Goal: Navigation & Orientation: Find specific page/section

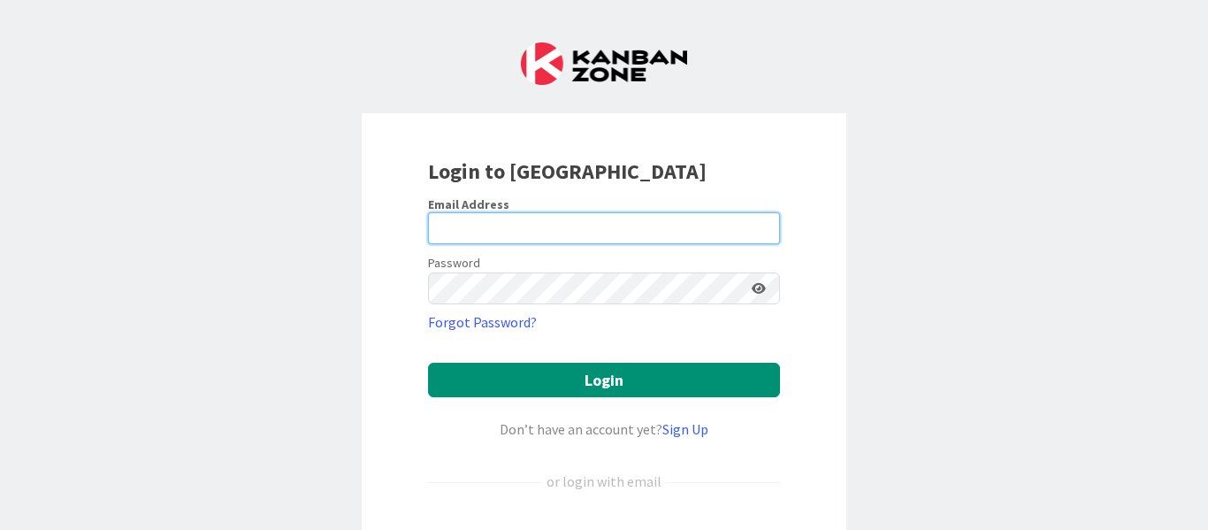
click at [458, 226] on input "email" at bounding box center [604, 228] width 352 height 32
type input "[EMAIL_ADDRESS][PERSON_NAME][DOMAIN_NAME]"
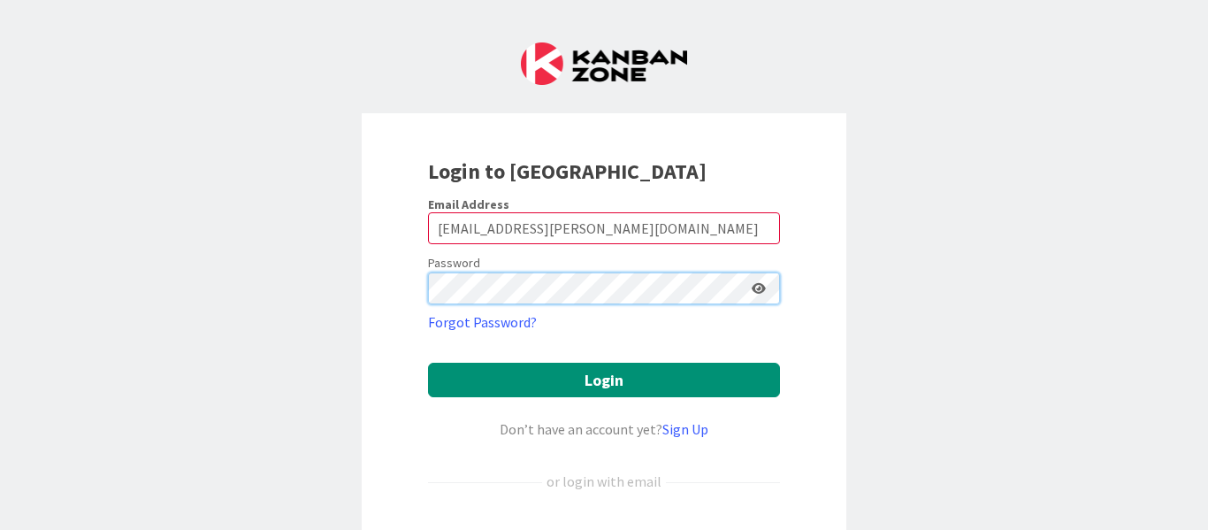
click at [428, 363] on button "Login" at bounding box center [604, 380] width 352 height 34
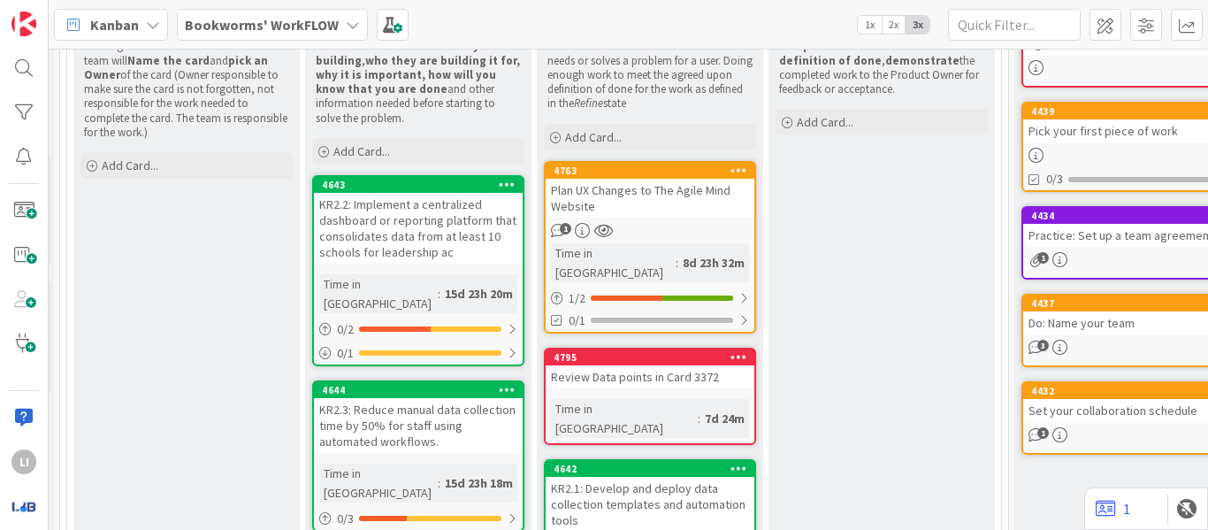
scroll to position [276, 459]
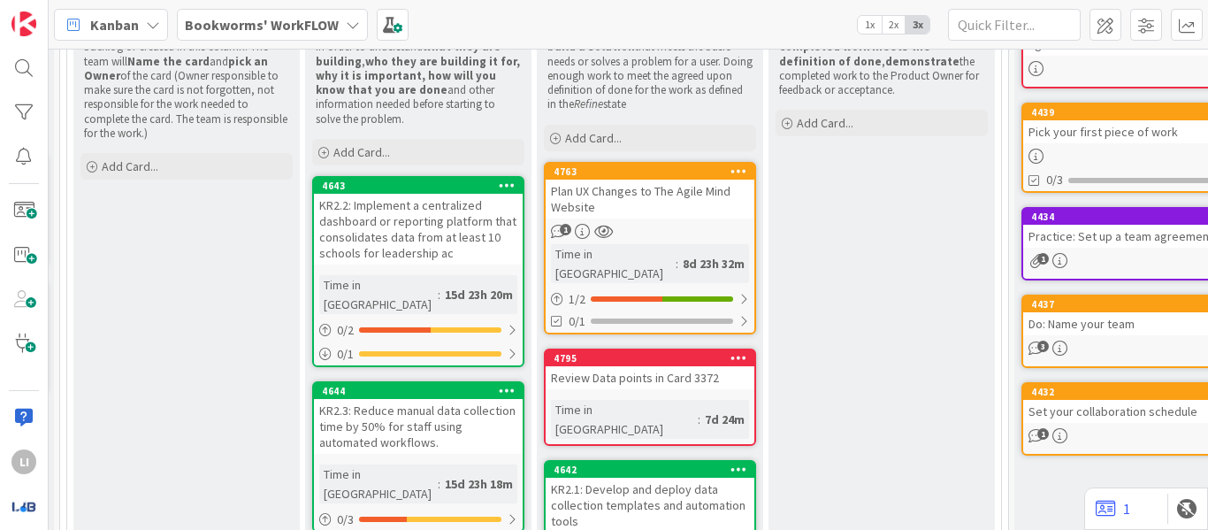
click at [247, 11] on div "Bookworms' WorkFLOW" at bounding box center [272, 25] width 191 height 32
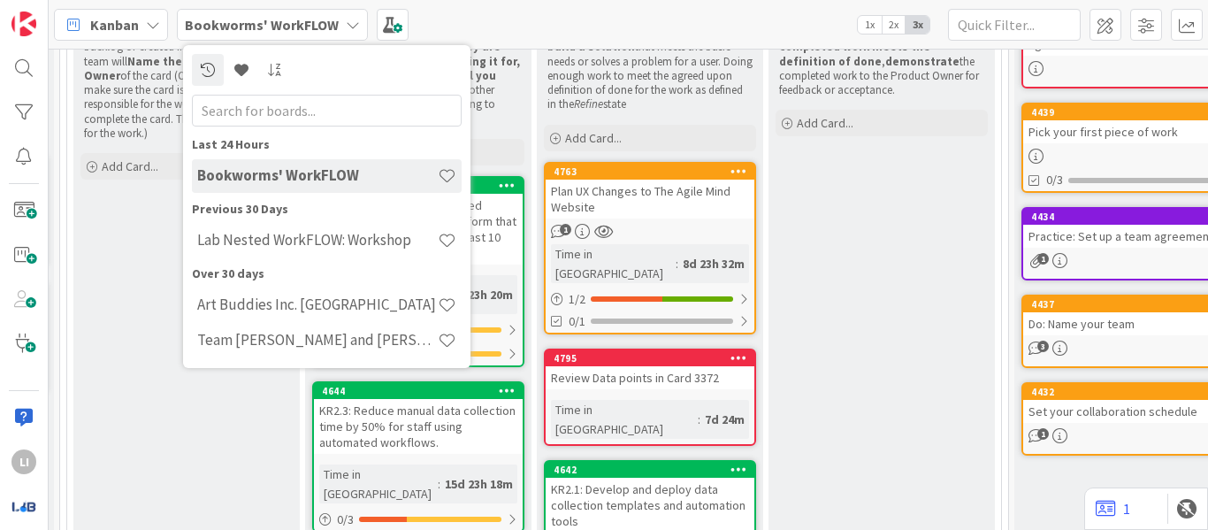
drag, startPoint x: 255, startPoint y: 239, endPoint x: 579, endPoint y: 34, distance: 384.0
click at [579, 34] on div "Kanban Bookworms' WorkFLOW Last 24 Hours Bookworms' WorkFLOW Previous 30 Days L…" at bounding box center [629, 24] width 1160 height 49
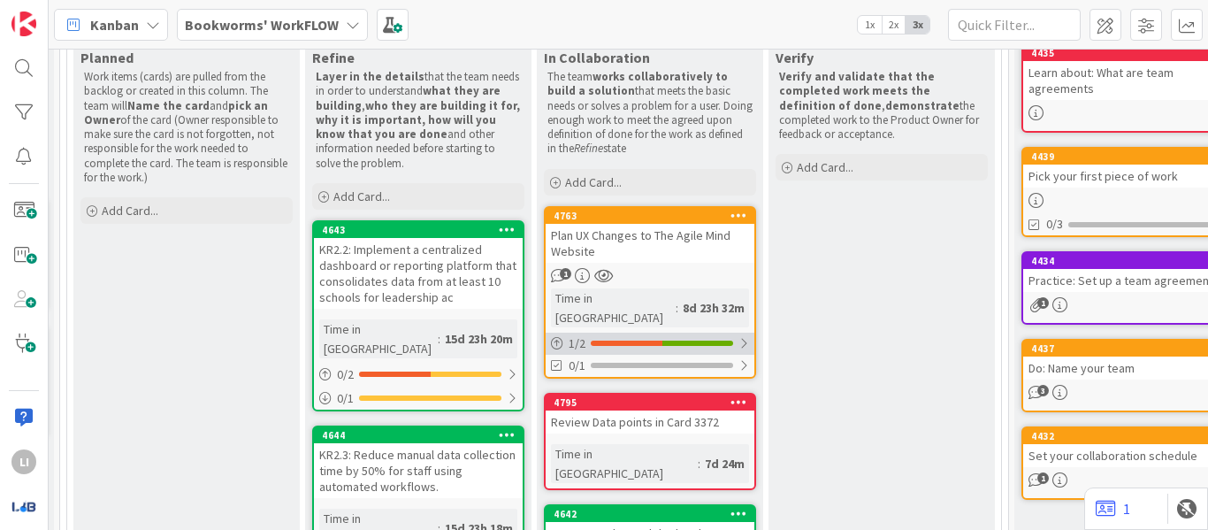
scroll to position [233, 459]
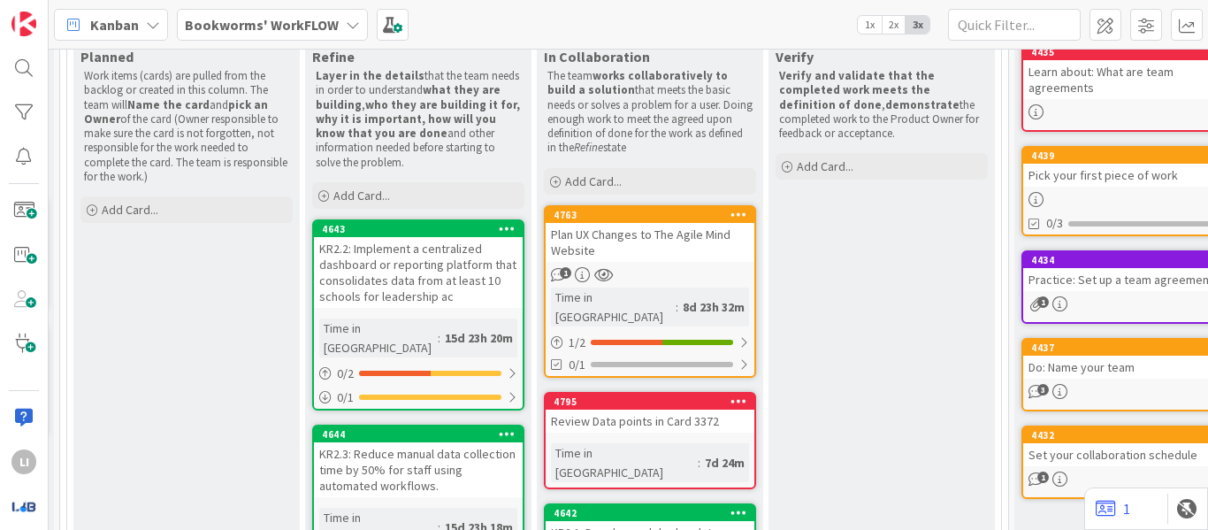
click at [643, 221] on div "4763" at bounding box center [650, 215] width 209 height 16
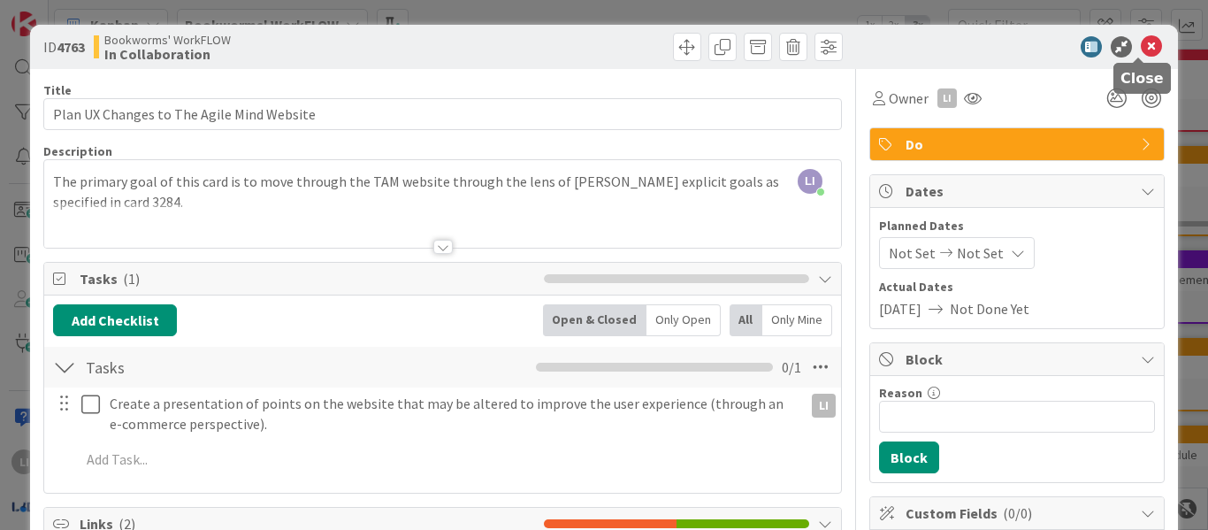
click at [1144, 55] on icon at bounding box center [1151, 46] width 21 height 21
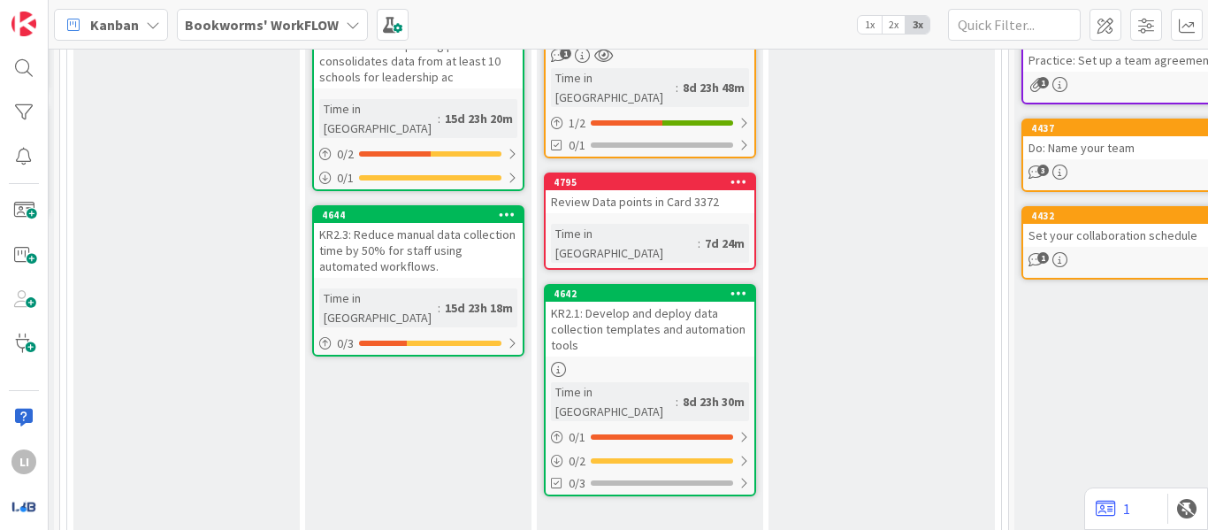
scroll to position [441, 459]
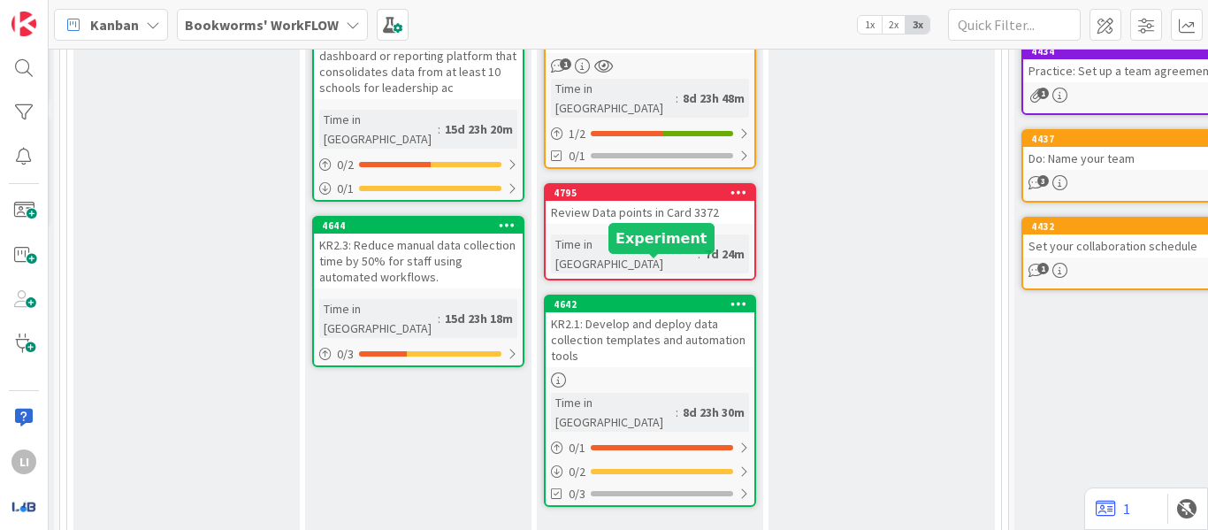
click at [626, 298] on div "4642" at bounding box center [654, 304] width 201 height 12
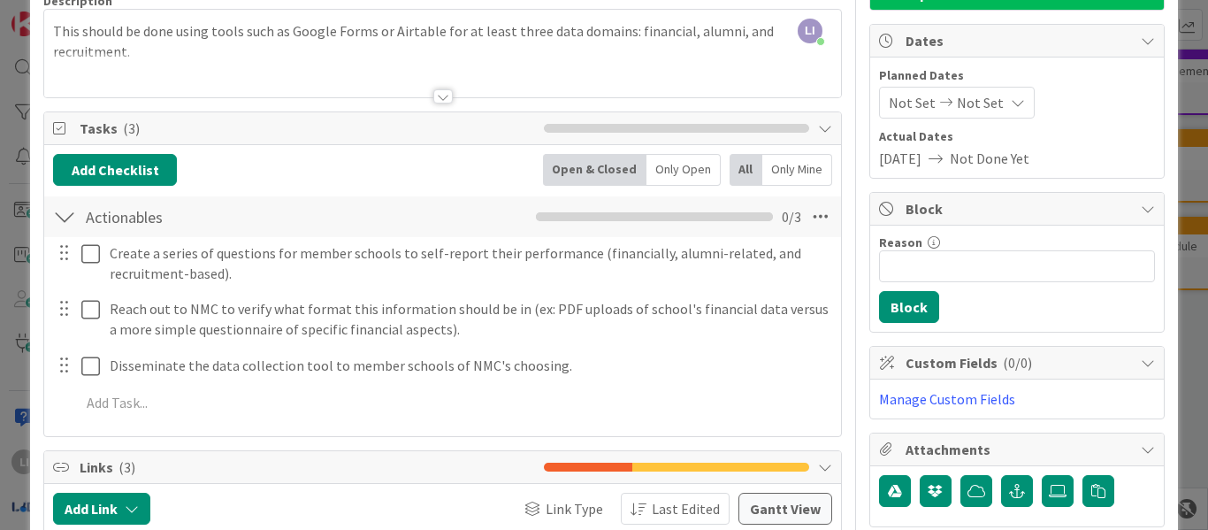
scroll to position [136, 0]
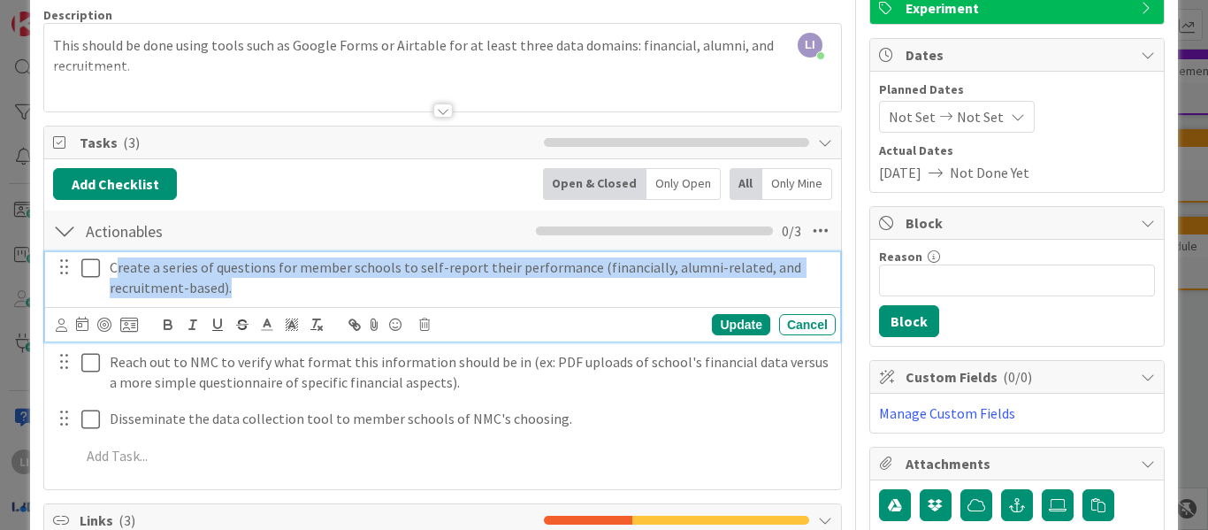
drag, startPoint x: 244, startPoint y: 291, endPoint x: 111, endPoint y: 271, distance: 134.2
click at [111, 271] on p "Create a series of questions for member schools to self-report their performanc…" at bounding box center [469, 277] width 719 height 40
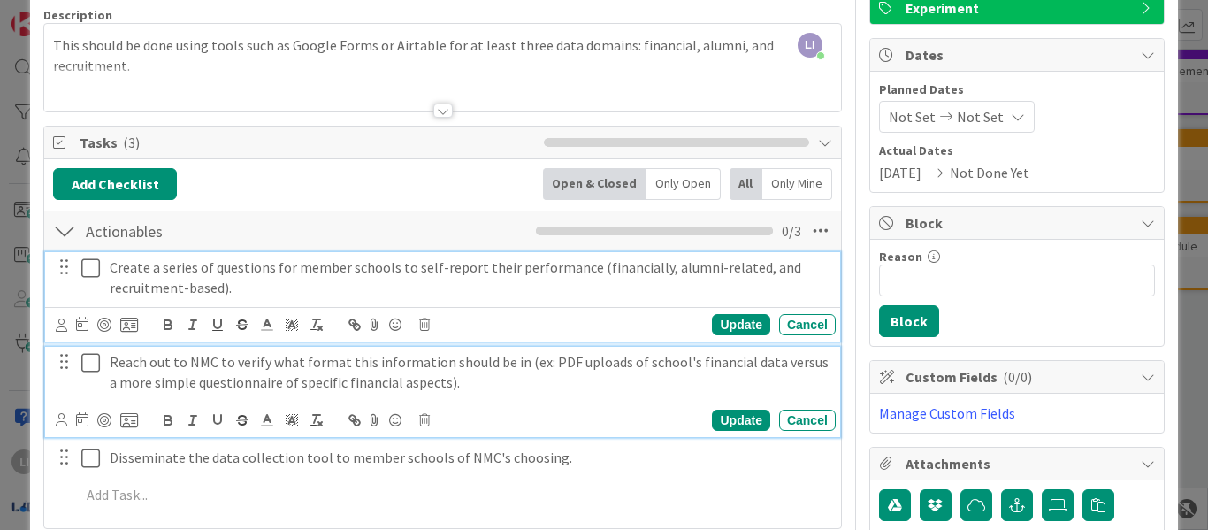
drag, startPoint x: 361, startPoint y: 379, endPoint x: 841, endPoint y: 149, distance: 532.5
click at [841, 149] on div "Title 72 / 128 KR2.1: Develop and deploy data collection templates and automati…" at bounding box center [603, 476] width 1121 height 1087
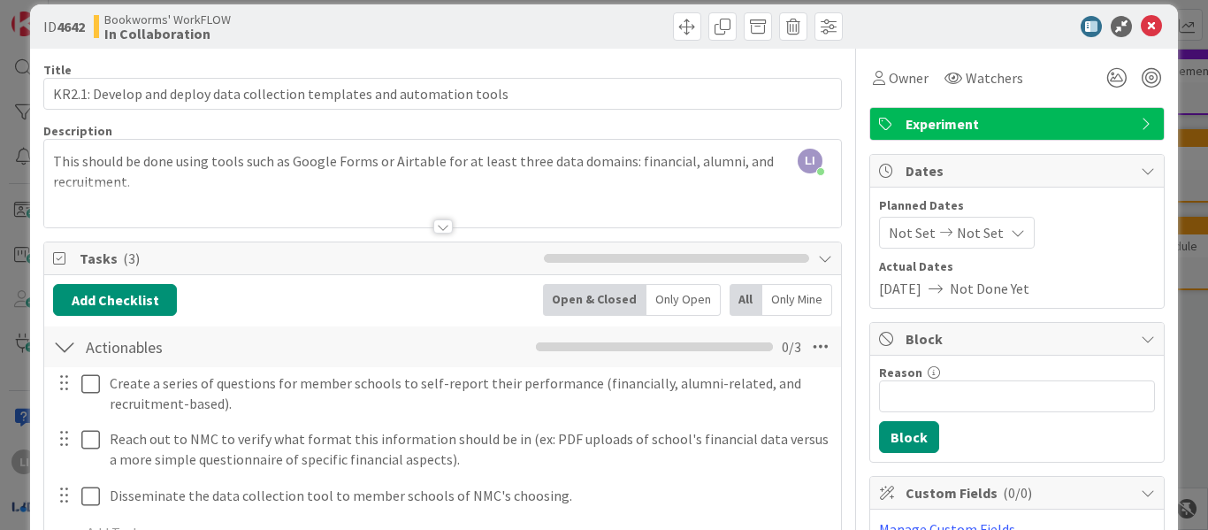
scroll to position [0, 0]
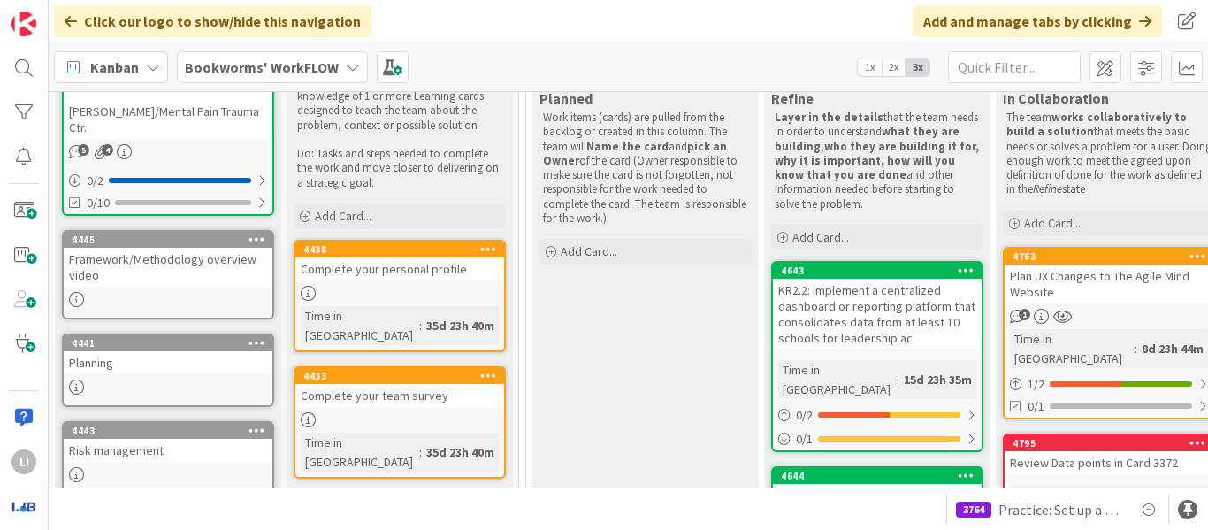
scroll to position [234, 0]
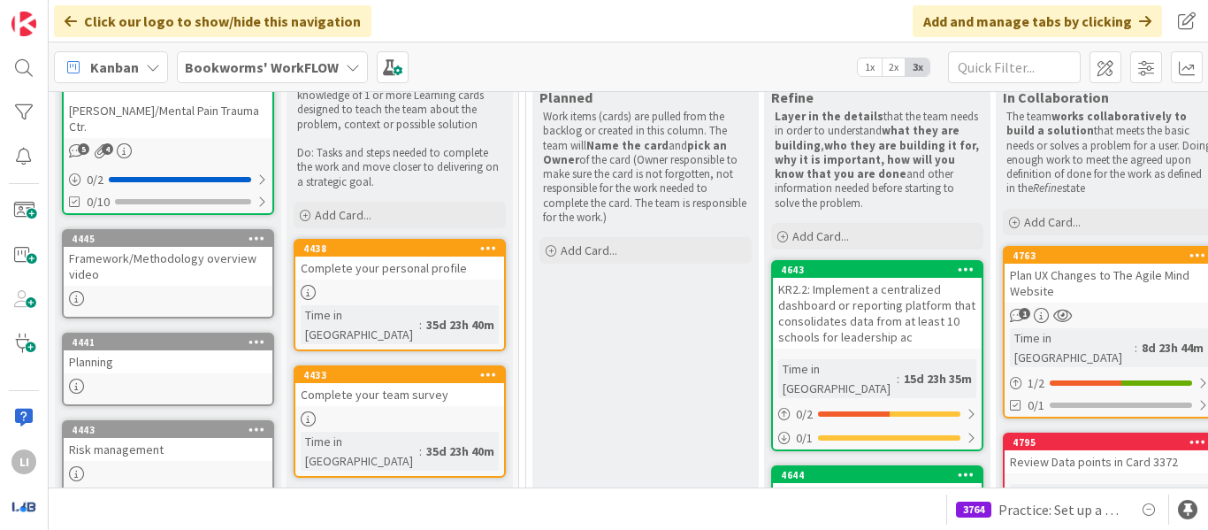
click at [264, 68] on b "Bookworms' WorkFLOW" at bounding box center [262, 67] width 154 height 18
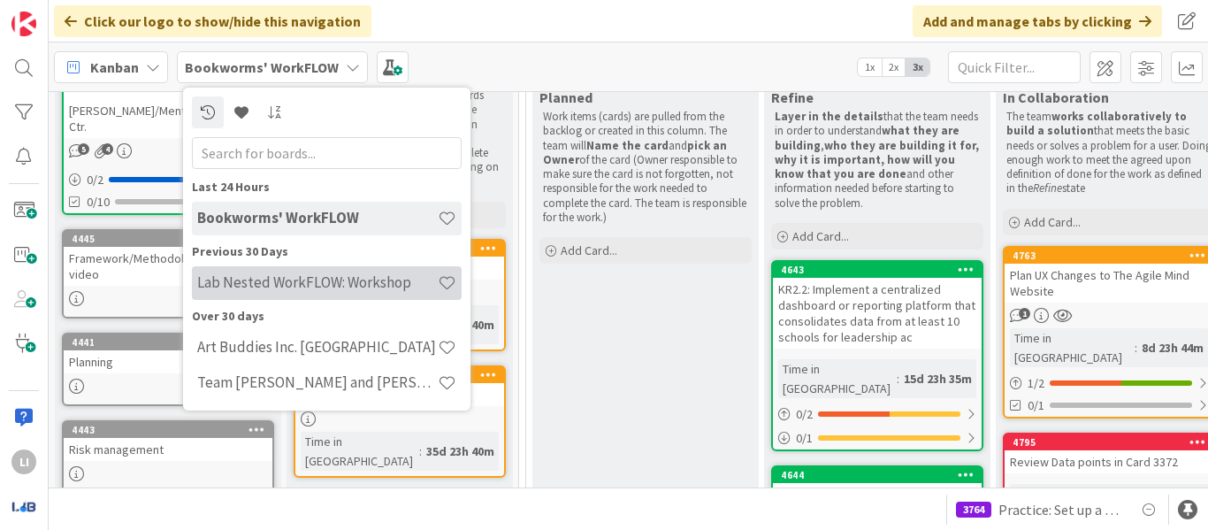
click at [264, 283] on h4 "Lab Nested WorkFLOW: Workshop" at bounding box center [317, 282] width 241 height 18
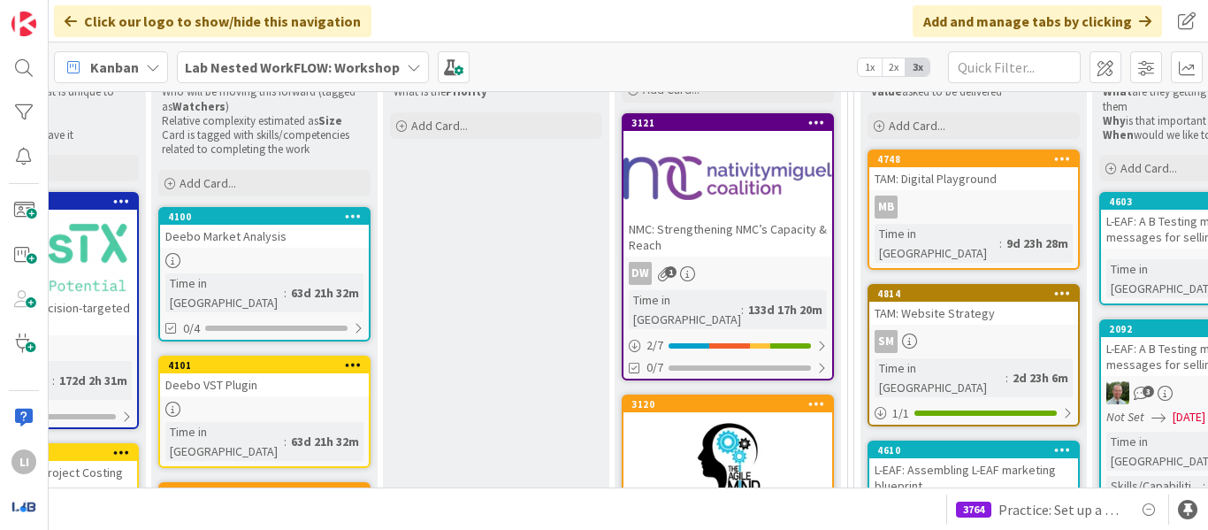
scroll to position [274, 845]
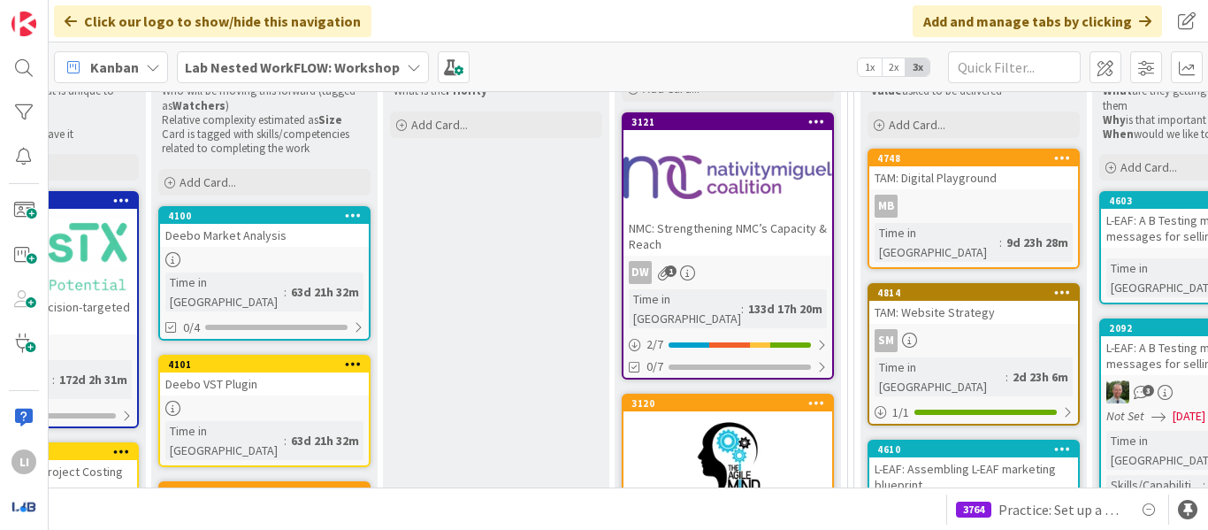
click at [692, 179] on div at bounding box center [728, 177] width 209 height 80
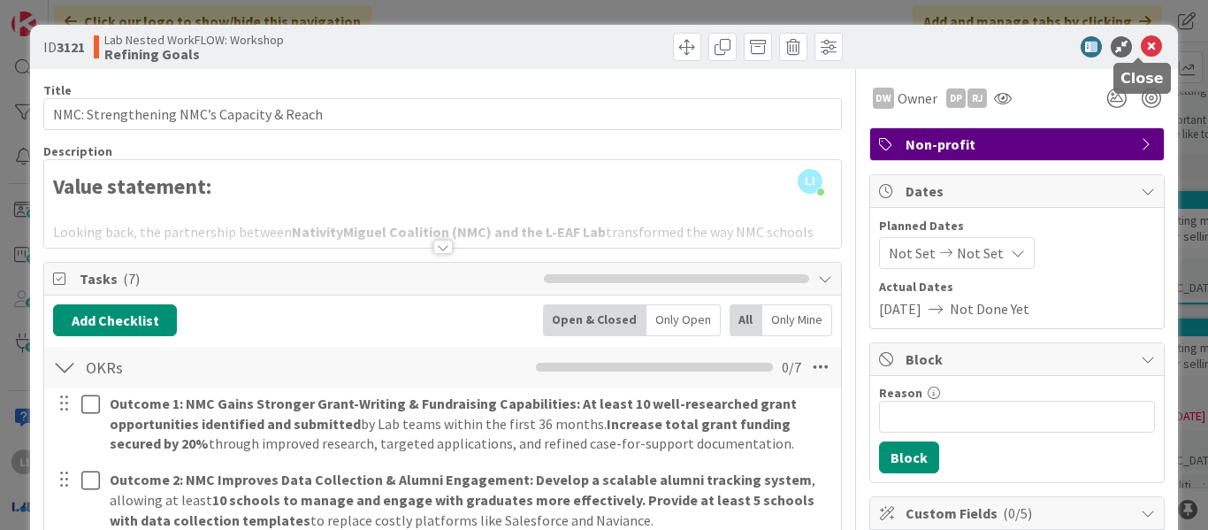
click at [1141, 48] on icon at bounding box center [1151, 46] width 21 height 21
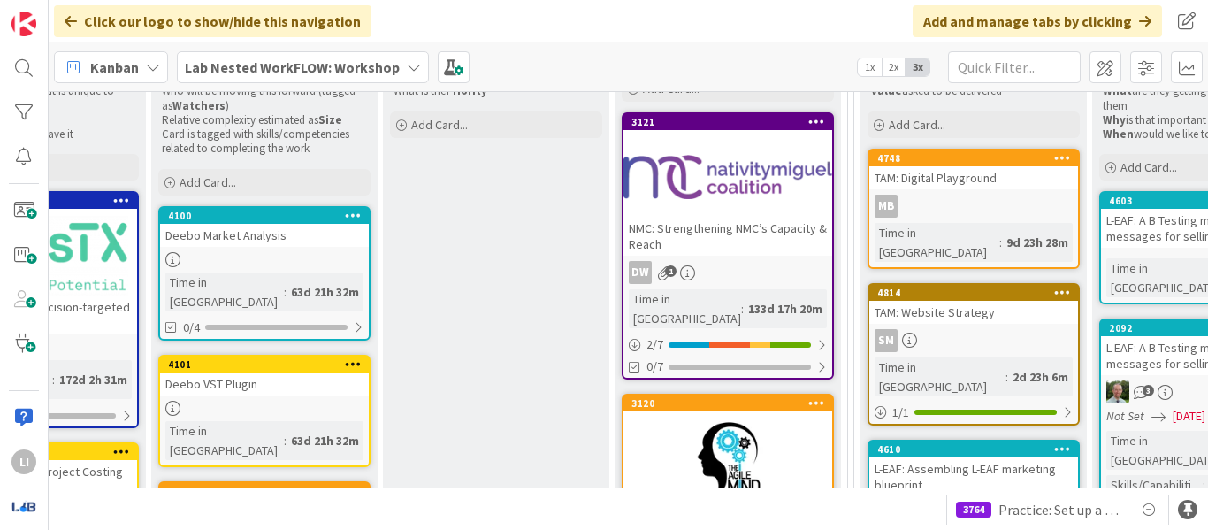
scroll to position [274, 2039]
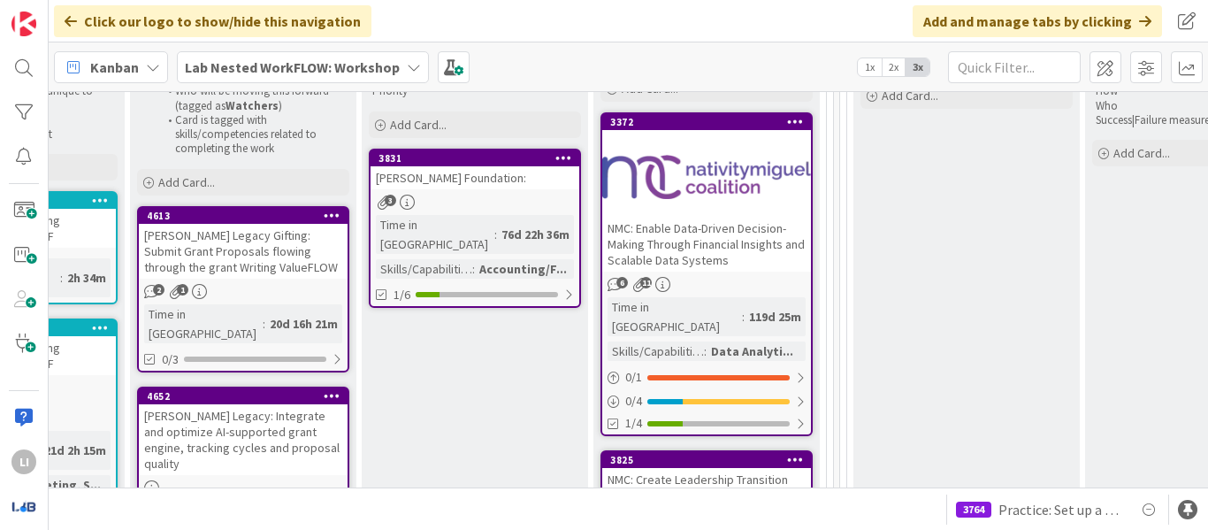
click at [697, 142] on div at bounding box center [706, 177] width 209 height 80
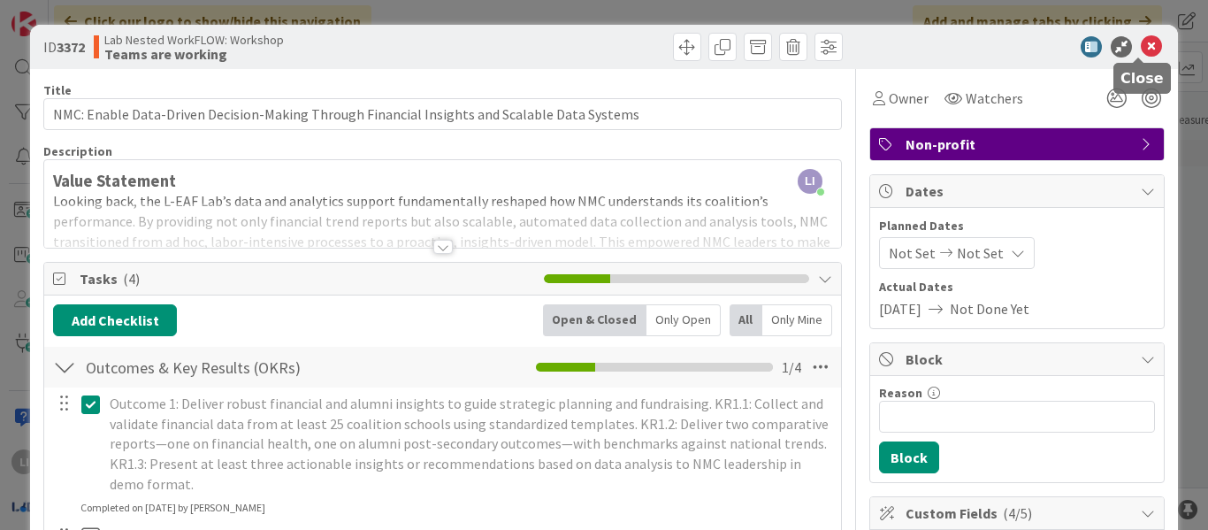
click at [1141, 45] on icon at bounding box center [1151, 46] width 21 height 21
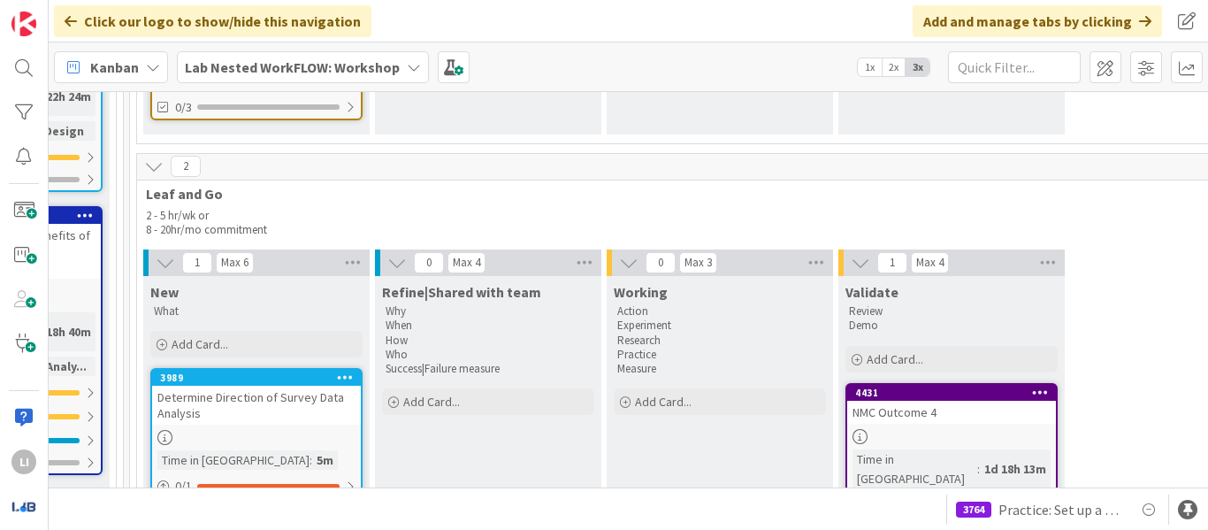
scroll to position [2304, 2770]
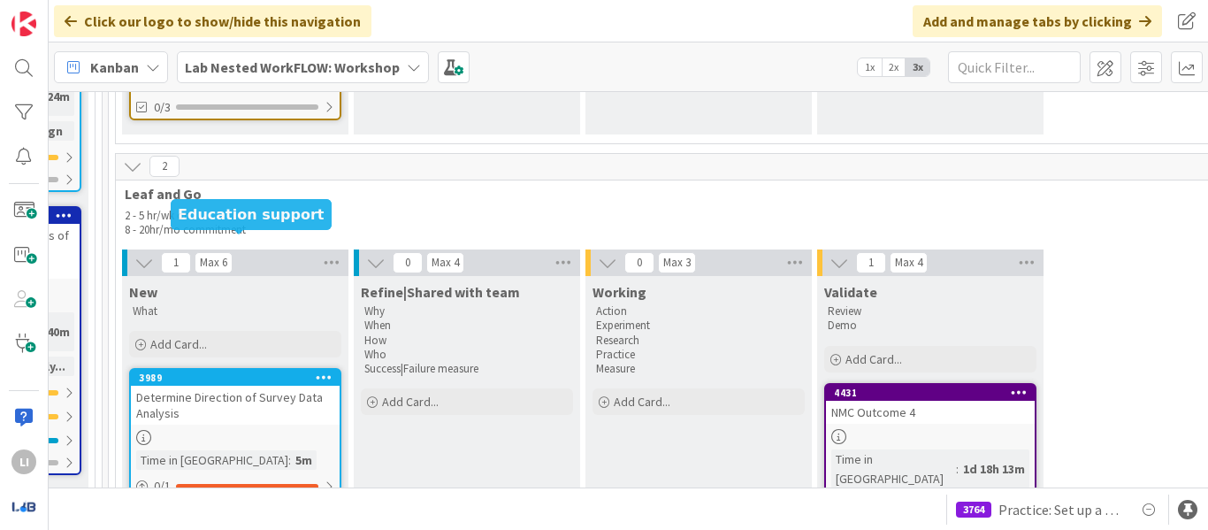
click at [294, 371] on div "3989" at bounding box center [239, 377] width 201 height 12
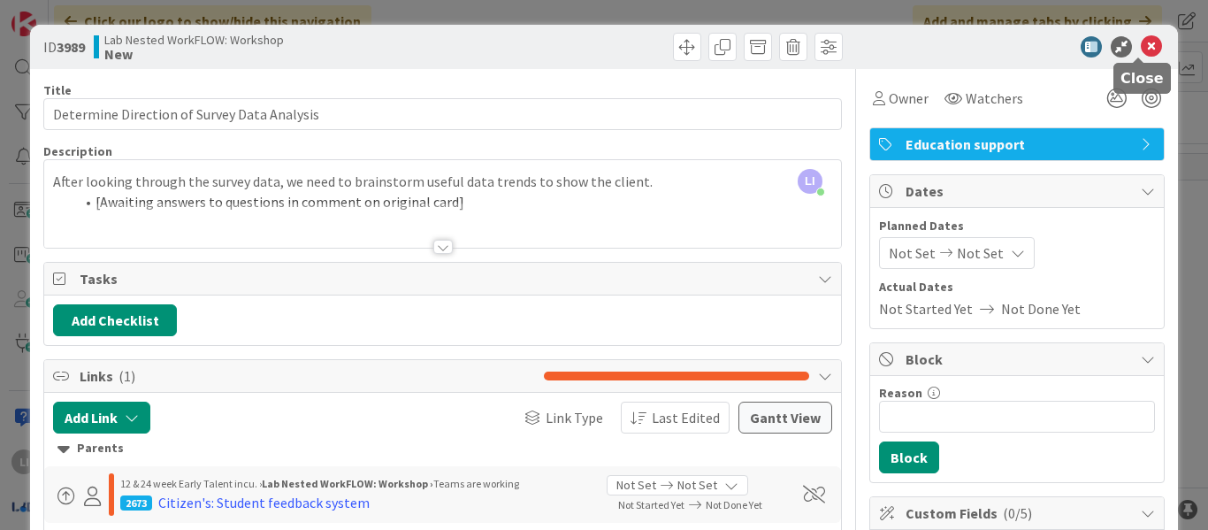
click at [1141, 44] on icon at bounding box center [1151, 46] width 21 height 21
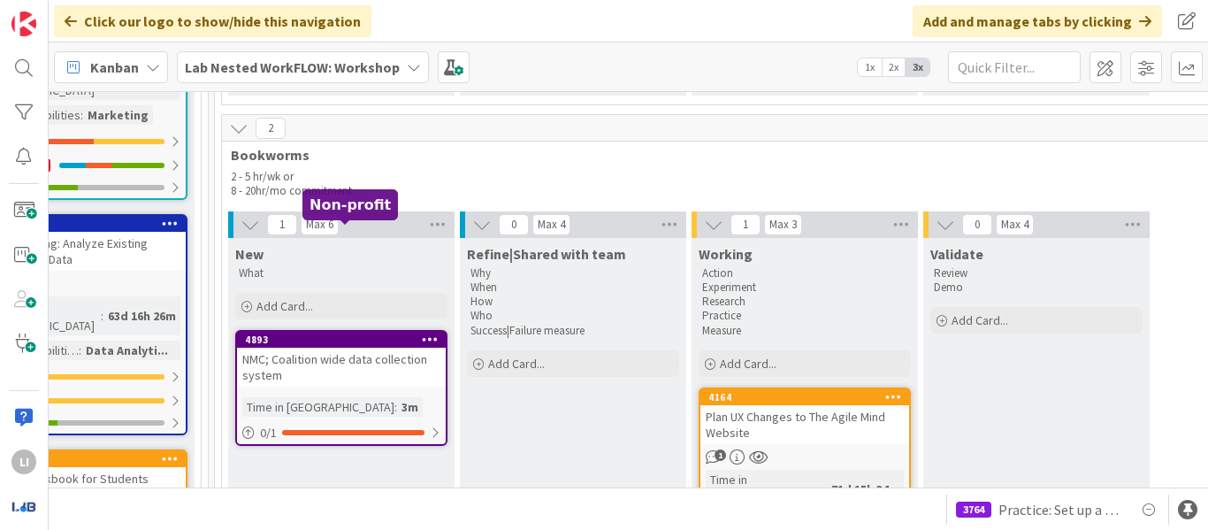
scroll to position [1418, 2664]
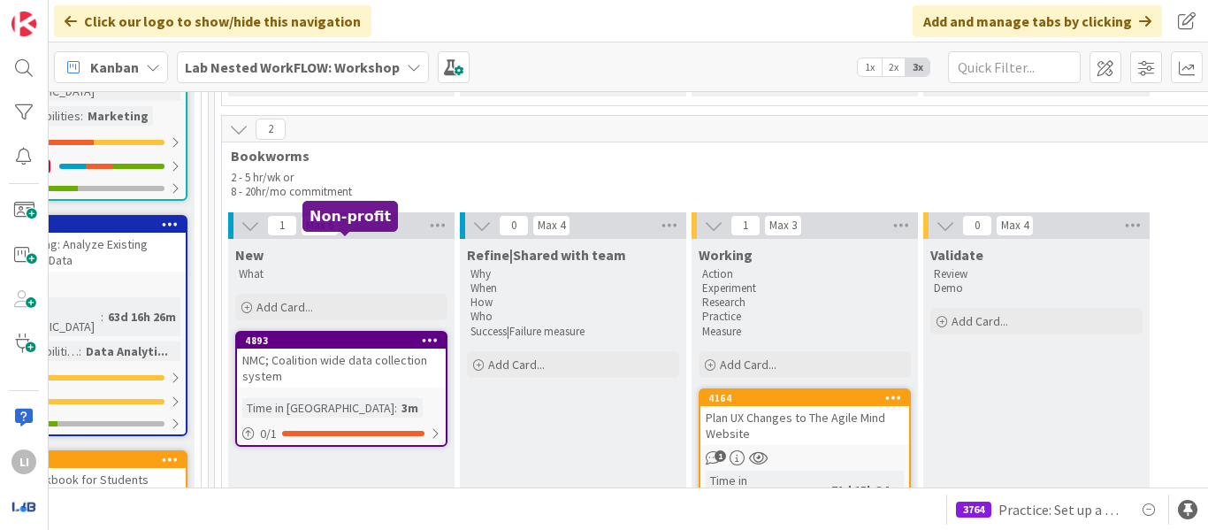
click at [383, 334] on div "4893" at bounding box center [345, 340] width 201 height 12
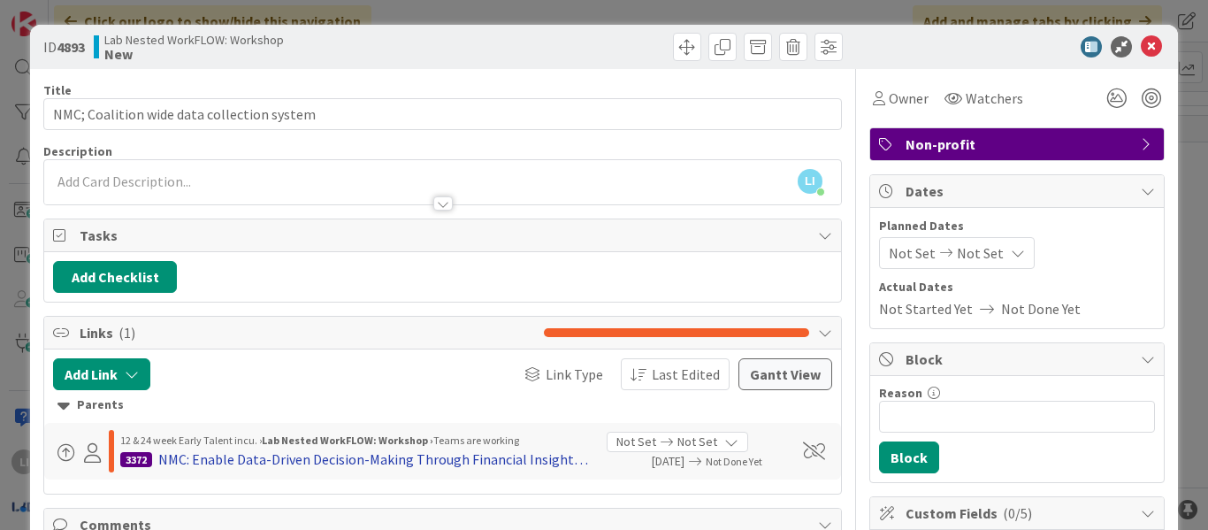
click at [448, 455] on div "NMC: Enable Data-Driven Decision-Making Through Financial Insights and Scalable…" at bounding box center [375, 458] width 435 height 21
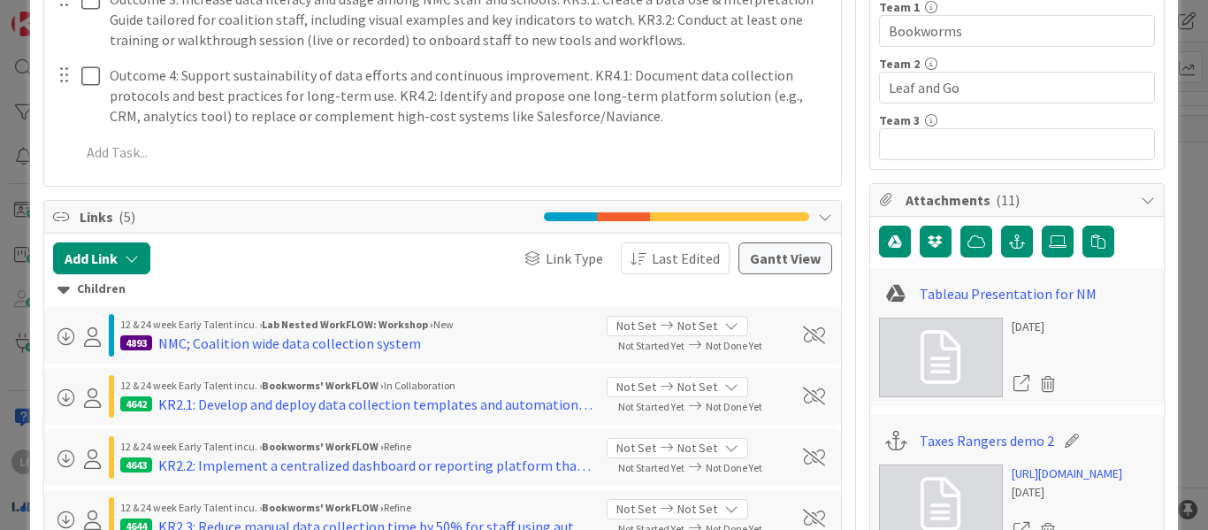
scroll to position [652, 0]
click at [139, 262] on icon "button" at bounding box center [132, 259] width 14 height 14
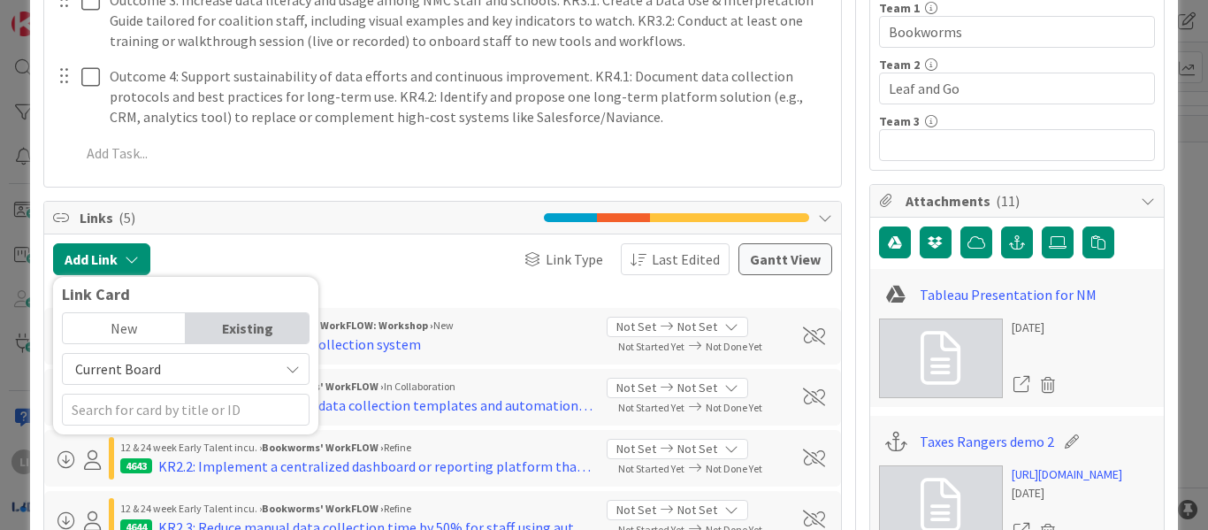
click at [275, 372] on div "Current Board" at bounding box center [186, 369] width 248 height 32
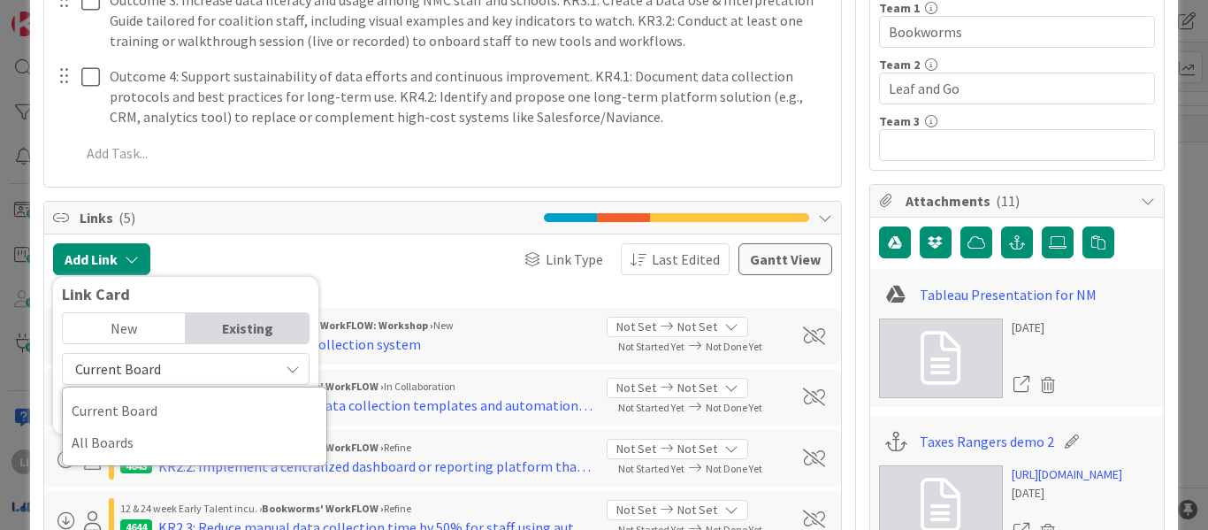
click at [330, 272] on div "Add Link Link Card New Existing Current Board Current Board All Boards Link Typ…" at bounding box center [442, 259] width 779 height 32
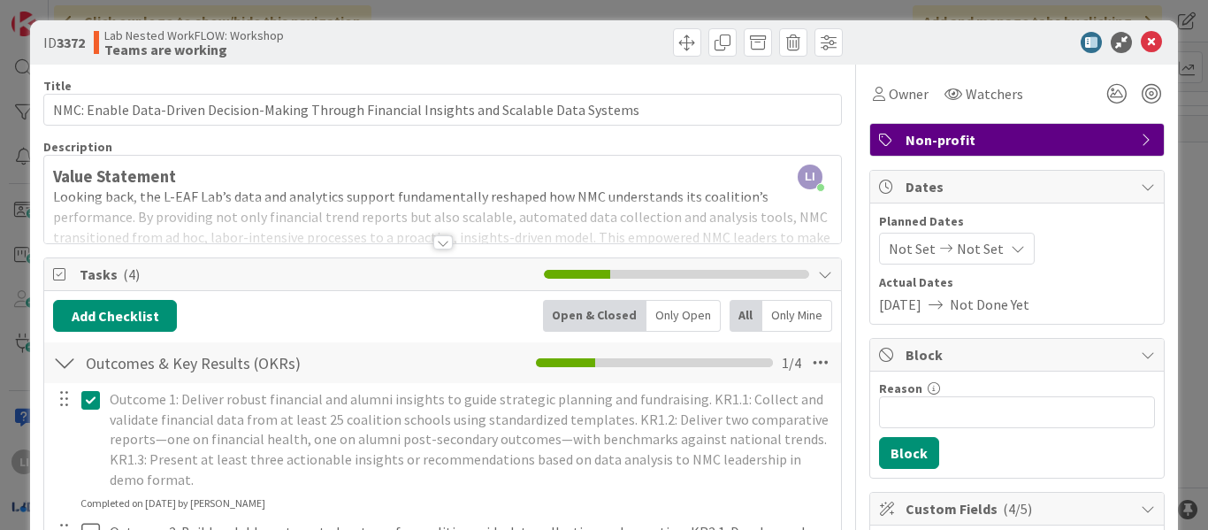
scroll to position [11, 0]
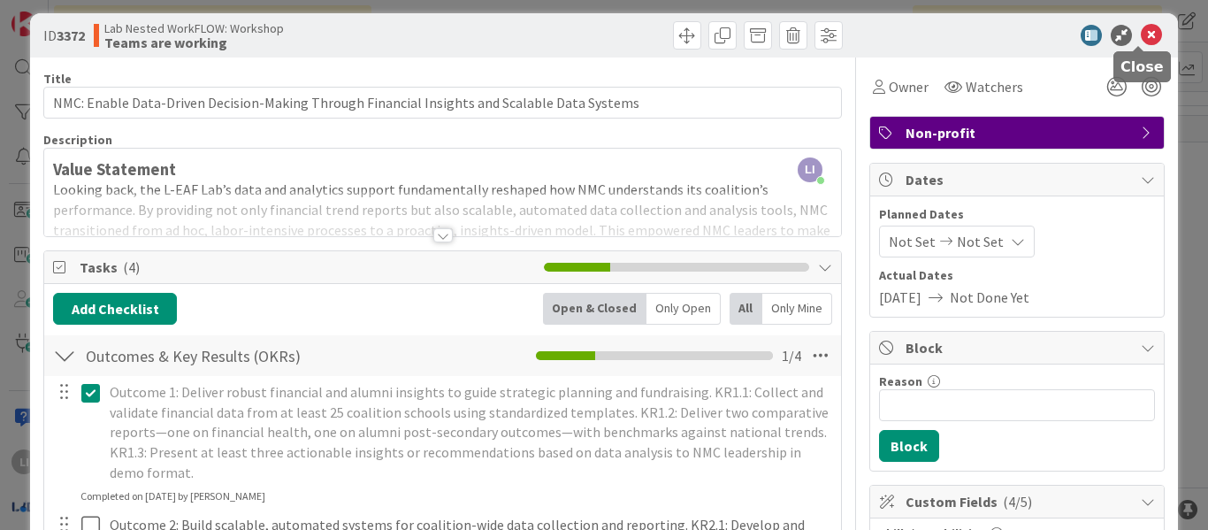
click at [1141, 38] on icon at bounding box center [1151, 35] width 21 height 21
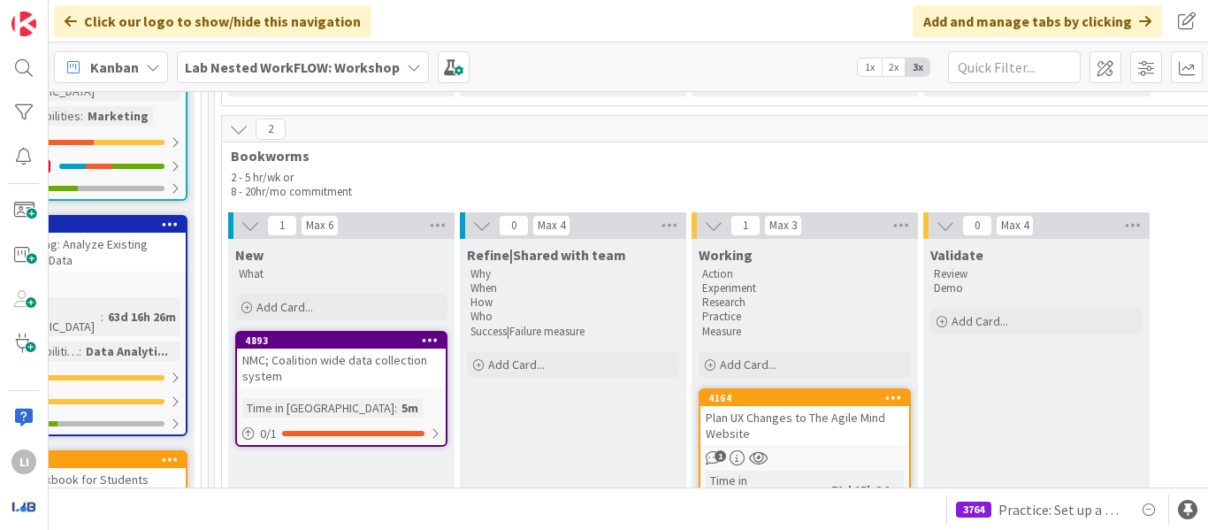
click at [822, 406] on div "Plan UX Changes to The Agile Mind Website" at bounding box center [804, 425] width 209 height 39
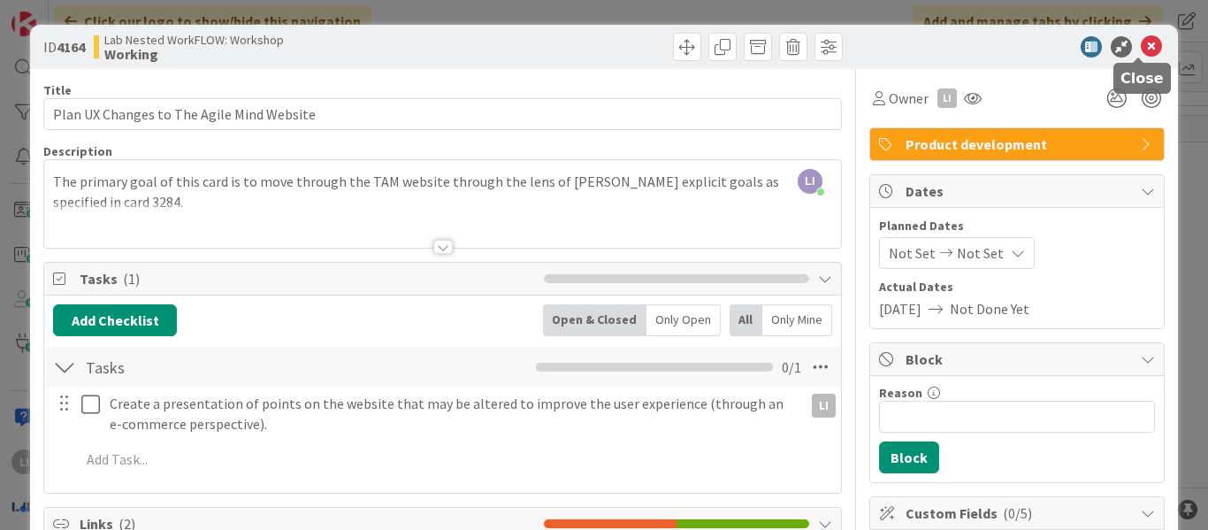
click at [1148, 42] on icon at bounding box center [1151, 46] width 21 height 21
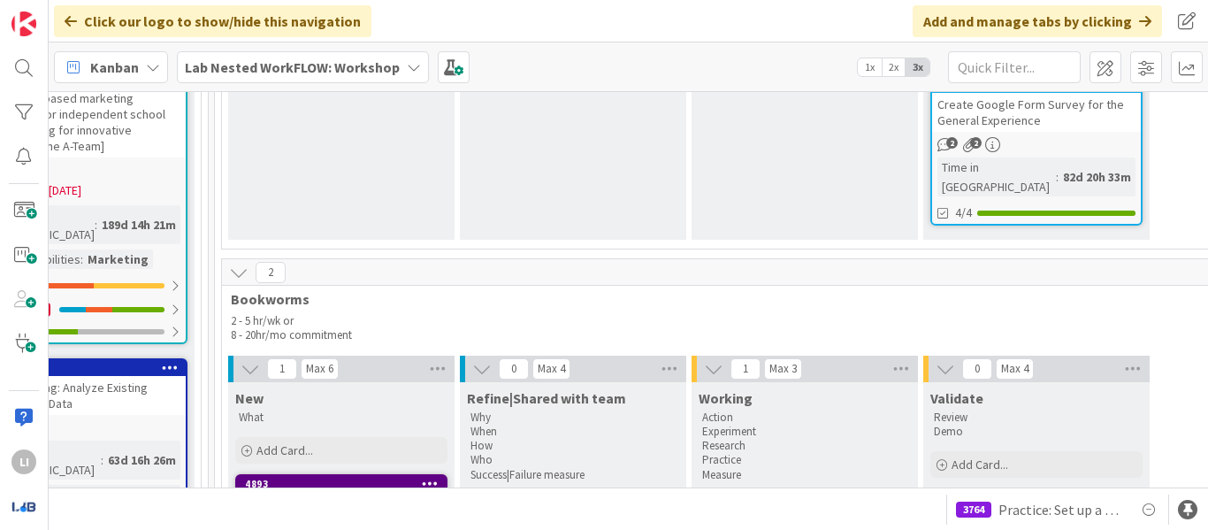
scroll to position [1274, 2664]
